Goal: Task Accomplishment & Management: Manage account settings

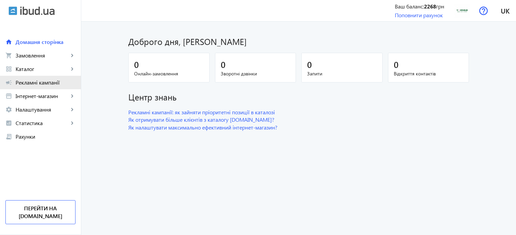
click at [47, 84] on span "Рекламні кампанії" at bounding box center [46, 82] width 60 height 7
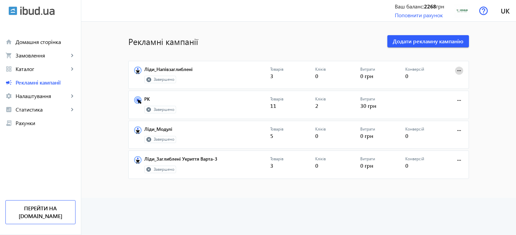
click at [457, 69] on mat-icon "more_horiz" at bounding box center [458, 70] width 7 height 7
click at [444, 85] on span "Редагувати" at bounding box center [438, 85] width 36 height 5
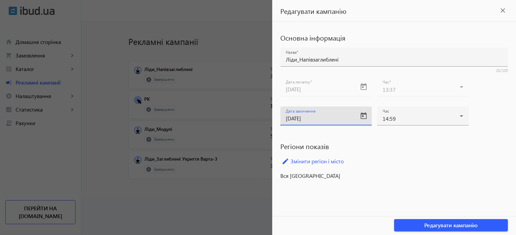
click at [320, 117] on input "[DATE]" at bounding box center [320, 118] width 68 height 7
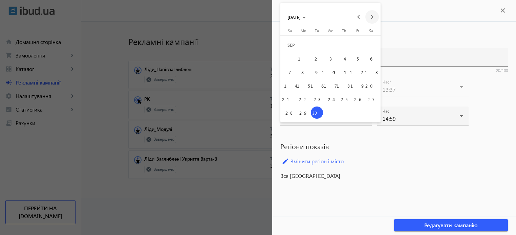
click at [375, 19] on span "Next month" at bounding box center [372, 17] width 14 height 14
click at [359, 99] on span "31" at bounding box center [357, 99] width 12 height 12
type input "[DATE]"
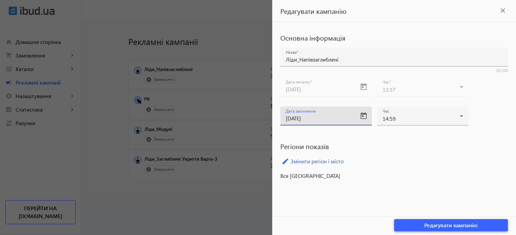
click at [429, 220] on span "button" at bounding box center [451, 225] width 114 height 16
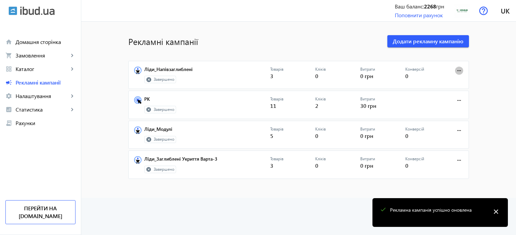
click at [455, 70] on mat-icon "more_horiz" at bounding box center [458, 70] width 7 height 7
click at [443, 88] on span "Редагувати" at bounding box center [438, 85] width 36 height 5
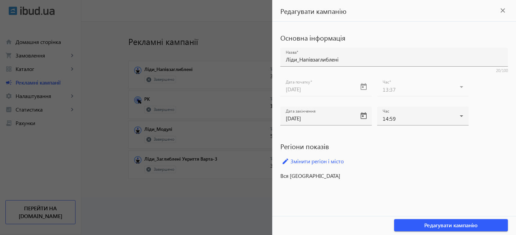
click at [242, 195] on div at bounding box center [258, 117] width 516 height 235
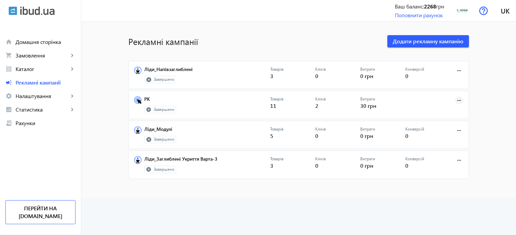
click at [459, 99] on mat-icon "more_horiz" at bounding box center [458, 100] width 7 height 7
click at [433, 112] on span "Редагувати" at bounding box center [438, 114] width 36 height 5
type input "РК"
type input "[DATE]"
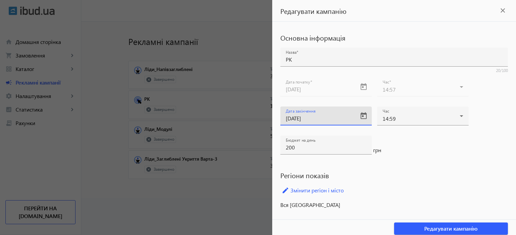
click at [329, 118] on input "[DATE]" at bounding box center [320, 118] width 68 height 7
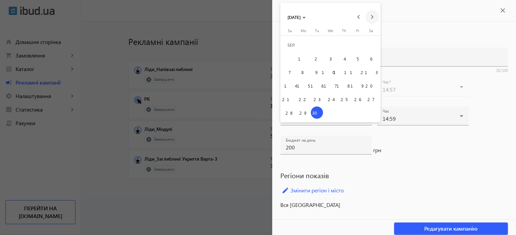
click at [376, 17] on span "Next month" at bounding box center [372, 17] width 14 height 14
click at [360, 101] on span "31" at bounding box center [357, 99] width 12 height 12
type input "[DATE]"
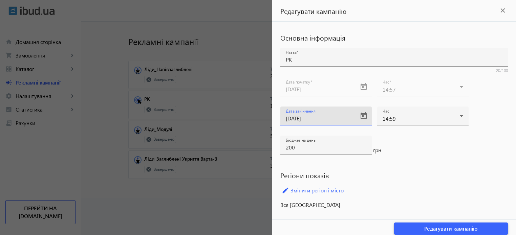
click at [420, 225] on span "button" at bounding box center [451, 229] width 114 height 16
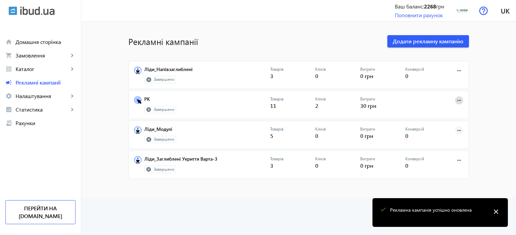
click at [457, 129] on mat-icon "more_horiz" at bounding box center [458, 130] width 7 height 7
click at [440, 144] on span "Редагувати" at bounding box center [438, 144] width 36 height 5
type input "Ліди_Модулі"
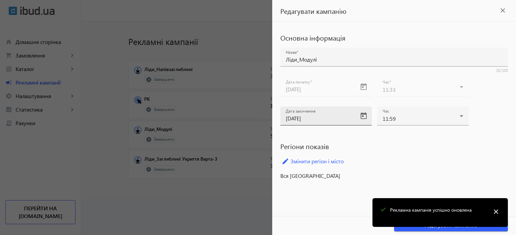
click at [309, 124] on div "Дата закінчення [DATE]" at bounding box center [320, 116] width 68 height 19
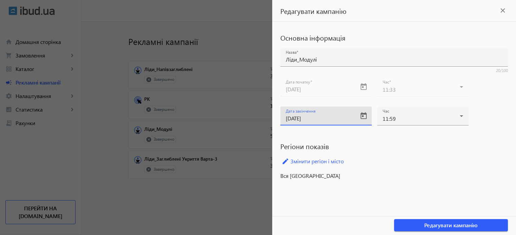
click at [313, 119] on input "[DATE]" at bounding box center [320, 118] width 68 height 7
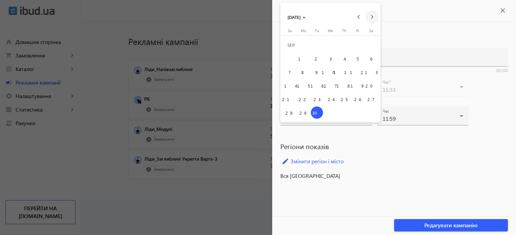
click at [375, 14] on span "Next month" at bounding box center [372, 17] width 14 height 14
click at [355, 100] on span "31" at bounding box center [357, 99] width 12 height 12
type input "[DATE]"
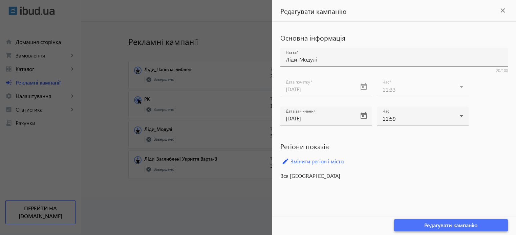
click at [461, 224] on span "Редагувати кампанію" at bounding box center [450, 225] width 53 height 7
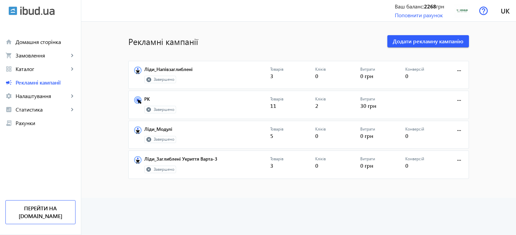
click at [461, 224] on body "arrow_back home Домашня сторінка shopping_cart Замовлення keyboard_arrow_right …" at bounding box center [258, 117] width 516 height 235
click at [455, 155] on span at bounding box center [459, 160] width 16 height 16
click at [443, 177] on span "Редагувати" at bounding box center [438, 174] width 36 height 5
type input "Ліди_Заглиблені Укриття Варта-3"
type input "[DATE]"
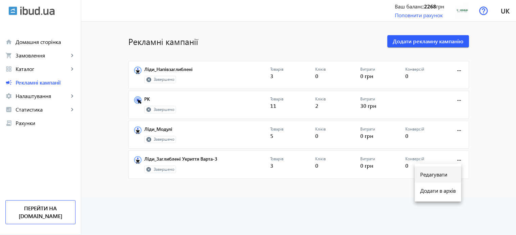
type input "[DATE]"
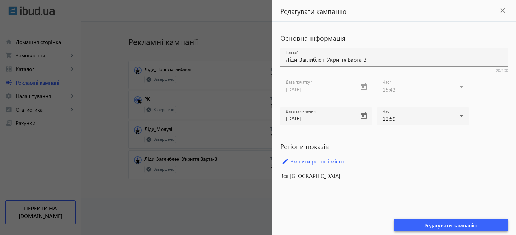
click at [458, 227] on span "Редагувати кампанію" at bounding box center [450, 225] width 53 height 7
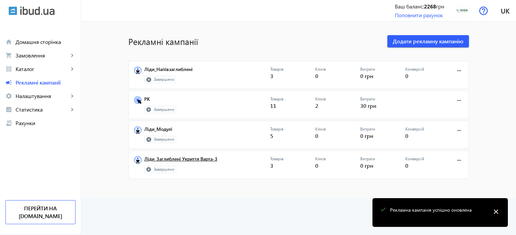
click at [214, 156] on link "Ліди_Заглиблені Укриття Варта-3" at bounding box center [207, 160] width 126 height 9
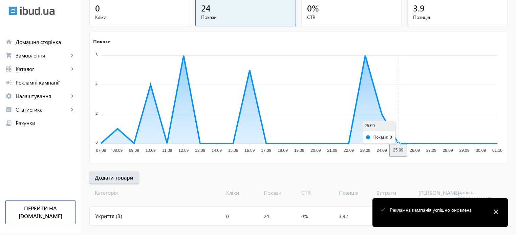
scroll to position [92, 0]
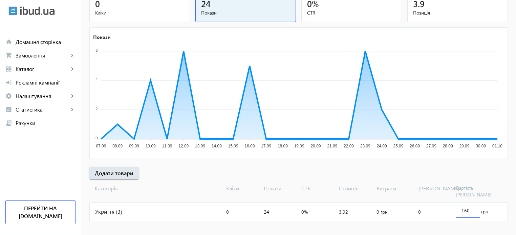
click at [465, 207] on input "160" at bounding box center [467, 210] width 13 height 6
drag, startPoint x: 469, startPoint y: 203, endPoint x: 455, endPoint y: 201, distance: 14.1
click at [456, 201] on div "160" at bounding box center [468, 208] width 24 height 19
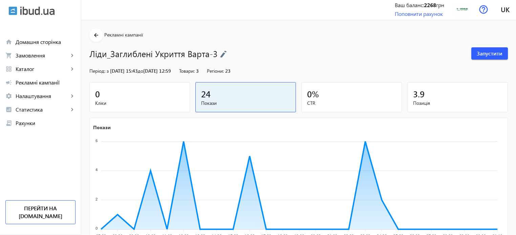
scroll to position [0, 0]
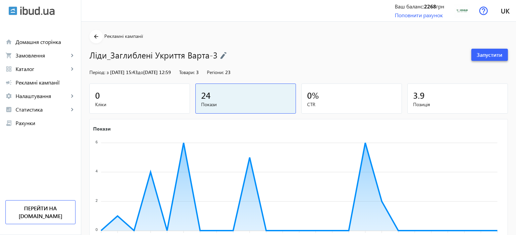
type input "200"
click at [481, 56] on span "Запустити" at bounding box center [489, 54] width 26 height 7
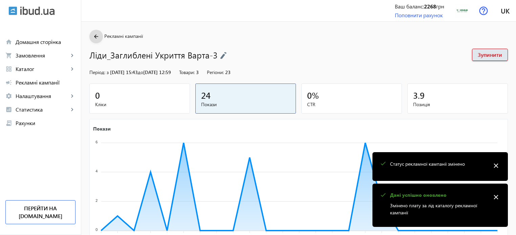
click at [95, 39] on mat-icon "arrow_back" at bounding box center [96, 36] width 8 height 8
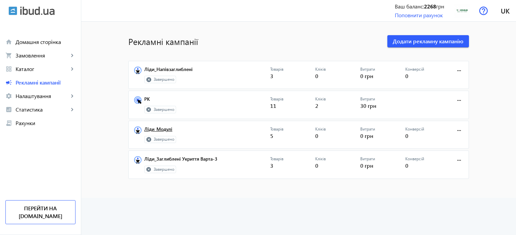
click at [157, 128] on link "Ліди_Модулі" at bounding box center [207, 131] width 126 height 9
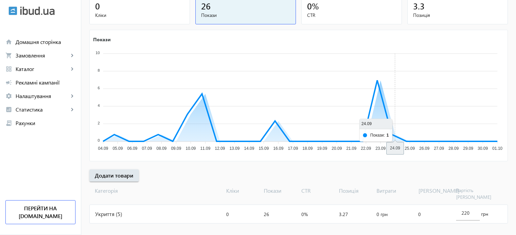
scroll to position [92, 0]
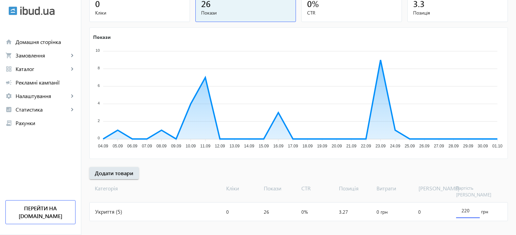
drag, startPoint x: 466, startPoint y: 205, endPoint x: 463, endPoint y: 203, distance: 3.8
click at [463, 207] on input "220" at bounding box center [467, 210] width 13 height 6
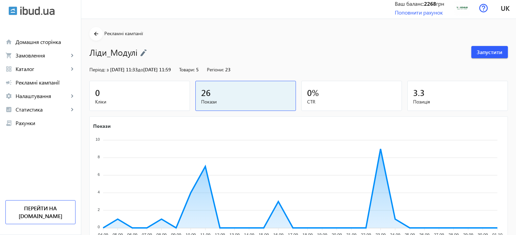
scroll to position [0, 0]
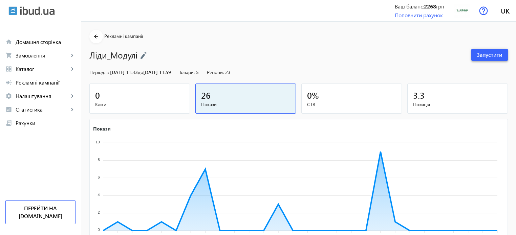
type input "250"
click at [489, 52] on span "Запустити" at bounding box center [489, 54] width 26 height 7
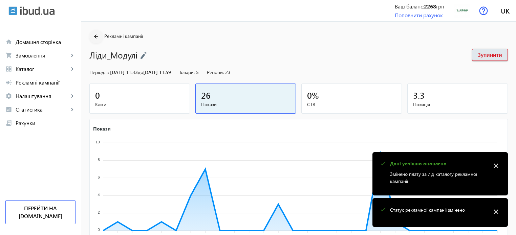
click at [92, 35] on mat-icon "arrow_back" at bounding box center [96, 36] width 8 height 8
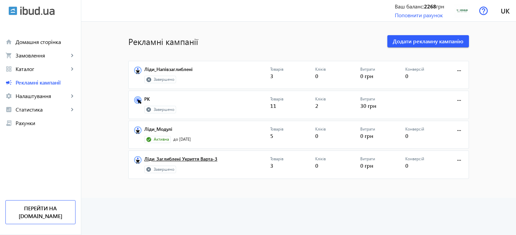
click at [166, 157] on link "Ліди_Заглиблені Укриття Варта-3" at bounding box center [207, 160] width 126 height 9
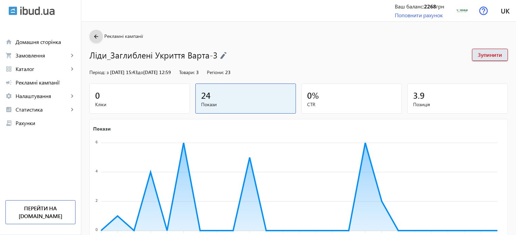
click at [97, 41] on span at bounding box center [96, 36] width 14 height 16
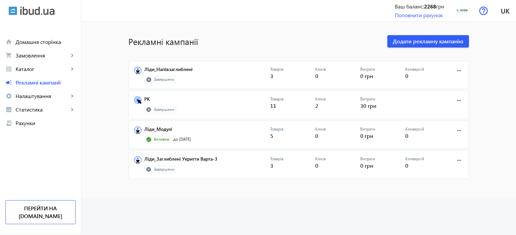
click at [162, 172] on div "Завершено" at bounding box center [160, 169] width 32 height 7
click at [455, 158] on mat-icon "more_horiz" at bounding box center [458, 160] width 7 height 7
click at [440, 176] on span "Редагувати" at bounding box center [438, 174] width 36 height 5
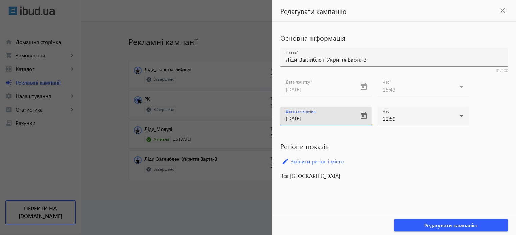
click at [332, 121] on input "[DATE]" at bounding box center [320, 118] width 68 height 7
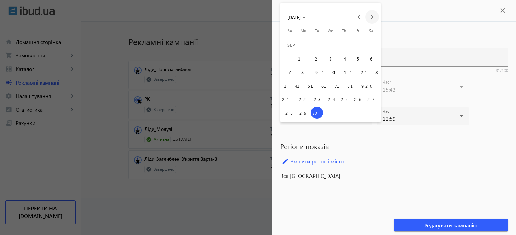
click at [373, 18] on span "Next month" at bounding box center [372, 17] width 14 height 14
click at [359, 97] on span "31" at bounding box center [357, 99] width 12 height 12
type input "[DATE]"
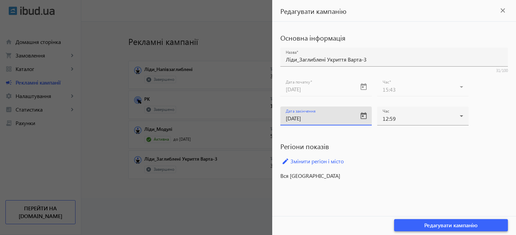
click at [440, 222] on span "Редагувати кампанію" at bounding box center [450, 225] width 53 height 7
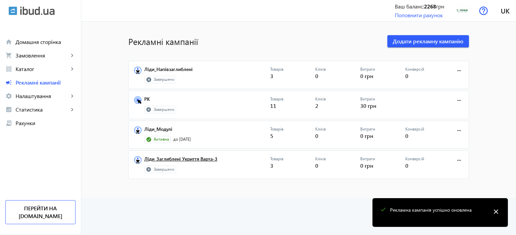
click at [182, 157] on link "Ліди_Заглиблені Укриття Варта-3" at bounding box center [207, 160] width 126 height 9
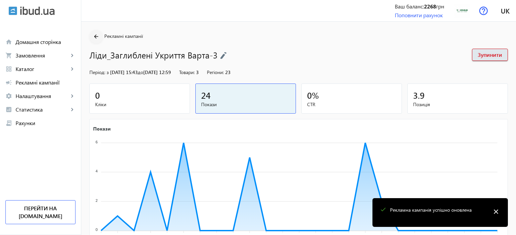
click at [92, 34] on mat-icon "arrow_back" at bounding box center [96, 36] width 8 height 8
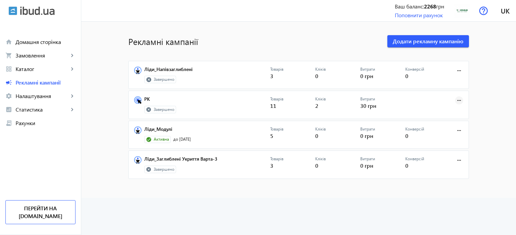
click at [458, 97] on mat-icon "more_horiz" at bounding box center [458, 100] width 7 height 7
click at [440, 113] on span "Редагувати" at bounding box center [438, 114] width 36 height 5
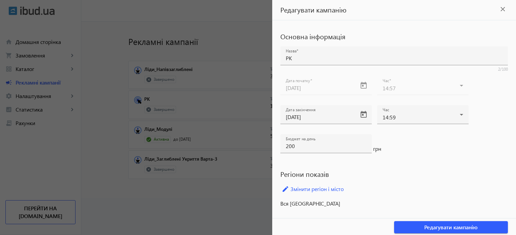
scroll to position [3, 0]
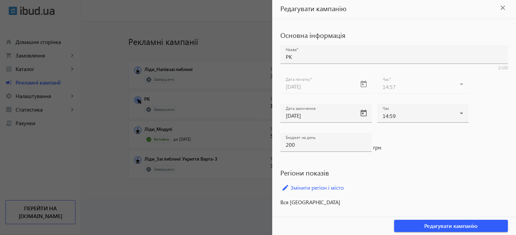
click at [505, 6] on div "Редагувати кампанію close" at bounding box center [394, 8] width 244 height 22
click at [501, 7] on mat-icon "close" at bounding box center [502, 8] width 10 height 10
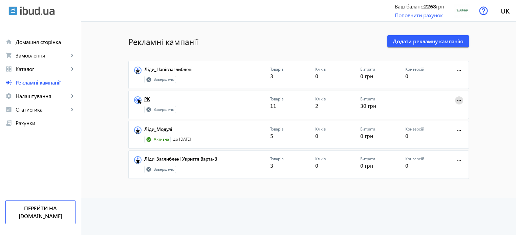
click at [146, 98] on link "РК" at bounding box center [207, 100] width 126 height 9
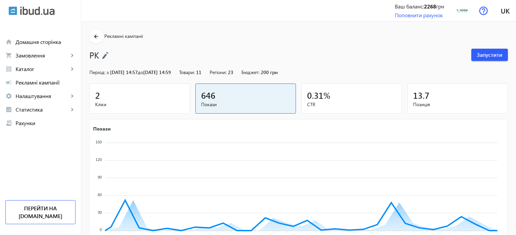
scroll to position [92, 0]
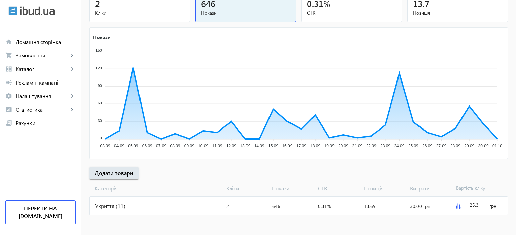
click at [476, 202] on input "25.3" at bounding box center [475, 205] width 13 height 6
click at [454, 204] on div "25.3 грн" at bounding box center [480, 206] width 54 height 18
click at [457, 205] on img at bounding box center [458, 205] width 5 height 5
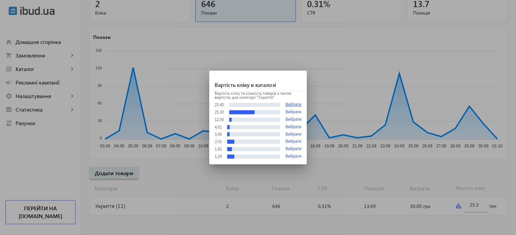
click at [291, 104] on button "Вибрати" at bounding box center [293, 104] width 16 height 5
type input "25.4"
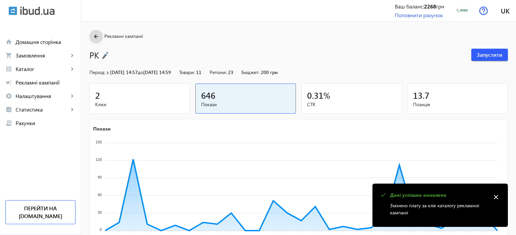
click at [92, 35] on mat-icon "arrow_back" at bounding box center [96, 36] width 8 height 8
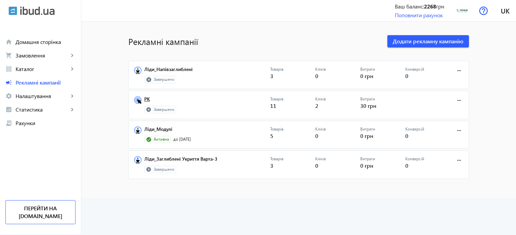
click at [150, 98] on link "РК" at bounding box center [207, 100] width 126 height 9
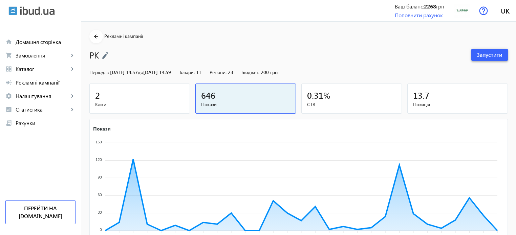
click at [479, 54] on span "Запустити" at bounding box center [489, 54] width 26 height 7
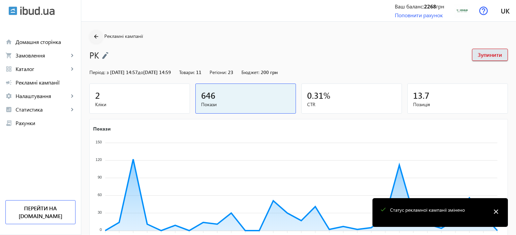
click at [95, 41] on span at bounding box center [96, 36] width 14 height 16
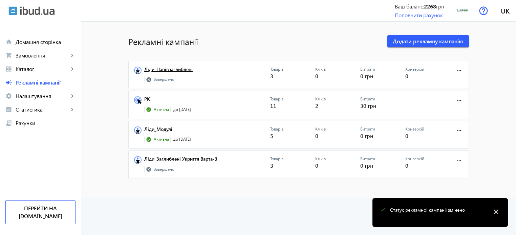
click at [162, 67] on link "Ліди_Напівзаглиблені" at bounding box center [207, 71] width 126 height 9
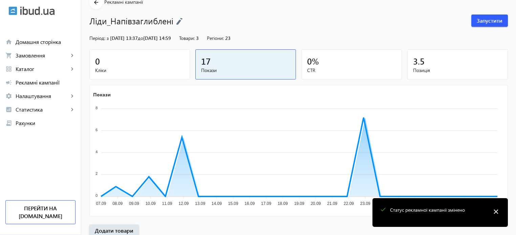
scroll to position [92, 0]
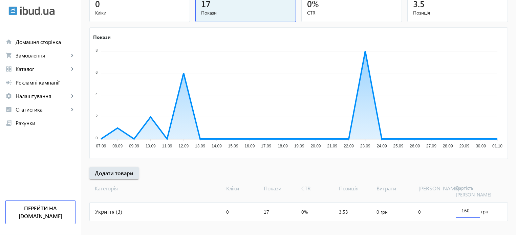
drag, startPoint x: 470, startPoint y: 203, endPoint x: 441, endPoint y: 200, distance: 29.0
click at [441, 202] on mat-card "Укриття (3) Кліки: 0 Покази: 17 CTR: 0% Позиція: 3.53 Витрати: 0 грн [PERSON_NA…" at bounding box center [298, 211] width 418 height 19
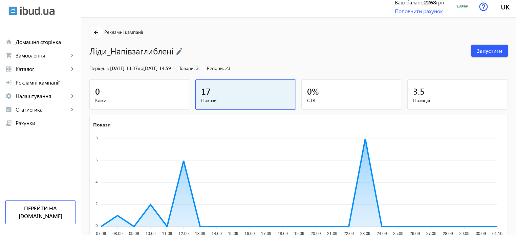
scroll to position [0, 0]
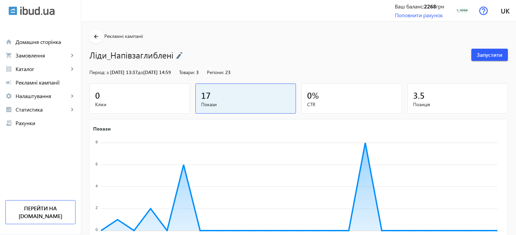
type input "200"
click at [493, 44] on div "Ліди_Напівзаглиблені Запустити" at bounding box center [298, 52] width 418 height 18
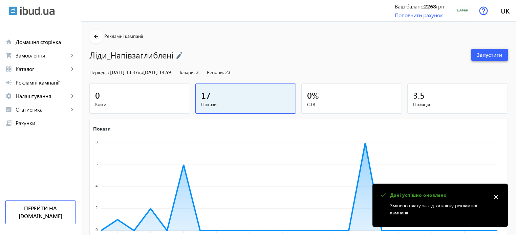
click at [489, 57] on span "Запустити" at bounding box center [489, 54] width 26 height 7
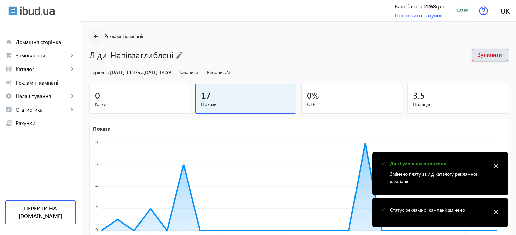
click at [92, 36] on mat-icon "arrow_back" at bounding box center [96, 36] width 8 height 8
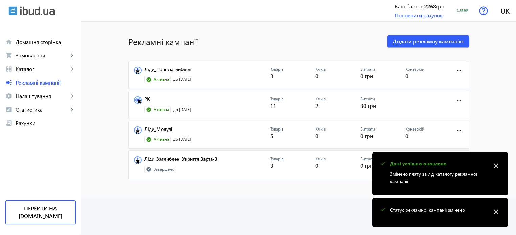
click at [164, 161] on link "Ліди_Заглиблені Укриття Варта-3" at bounding box center [207, 160] width 126 height 9
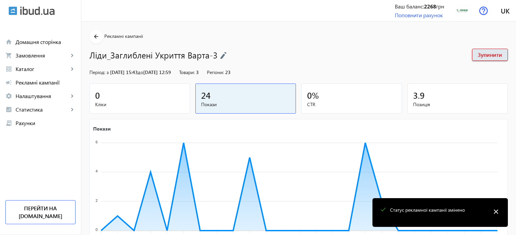
click at [498, 214] on mat-icon "close" at bounding box center [496, 212] width 10 height 10
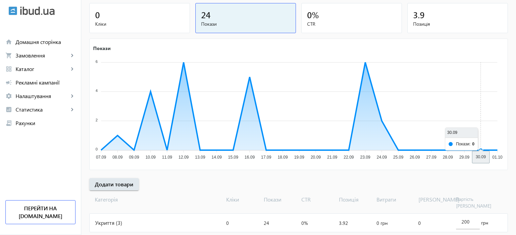
scroll to position [92, 0]
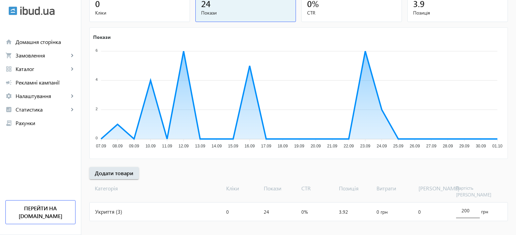
click at [469, 207] on div "200" at bounding box center [467, 208] width 13 height 19
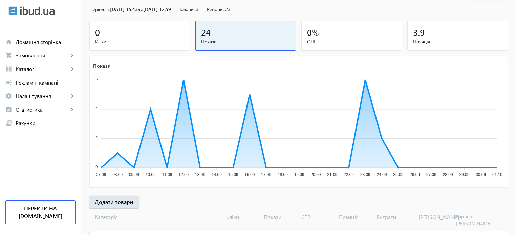
scroll to position [0, 0]
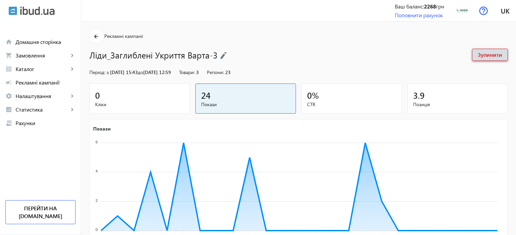
click at [493, 53] on span "Зупинити" at bounding box center [489, 54] width 24 height 7
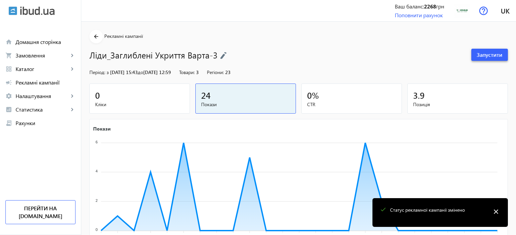
click at [494, 52] on span "Запустити" at bounding box center [489, 54] width 26 height 7
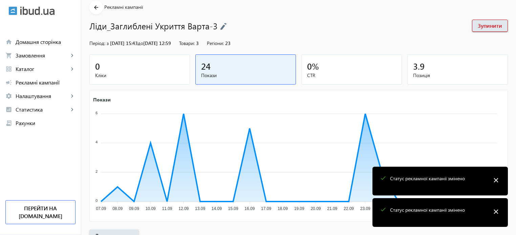
scroll to position [92, 0]
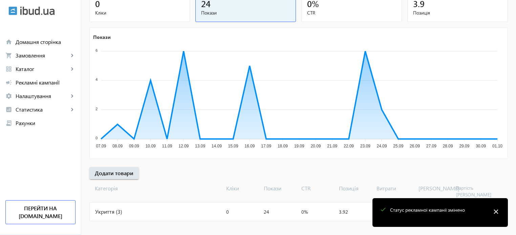
click at [499, 209] on mat-icon "close" at bounding box center [496, 212] width 10 height 10
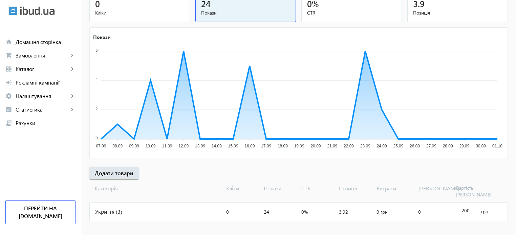
scroll to position [0, 0]
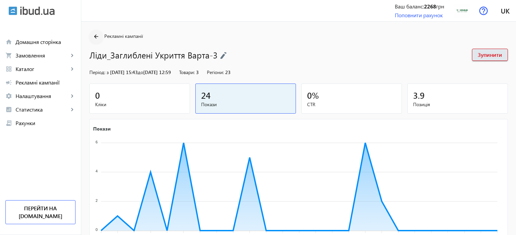
click at [92, 37] on mat-icon "arrow_back" at bounding box center [96, 36] width 8 height 8
